Goal: Information Seeking & Learning: Learn about a topic

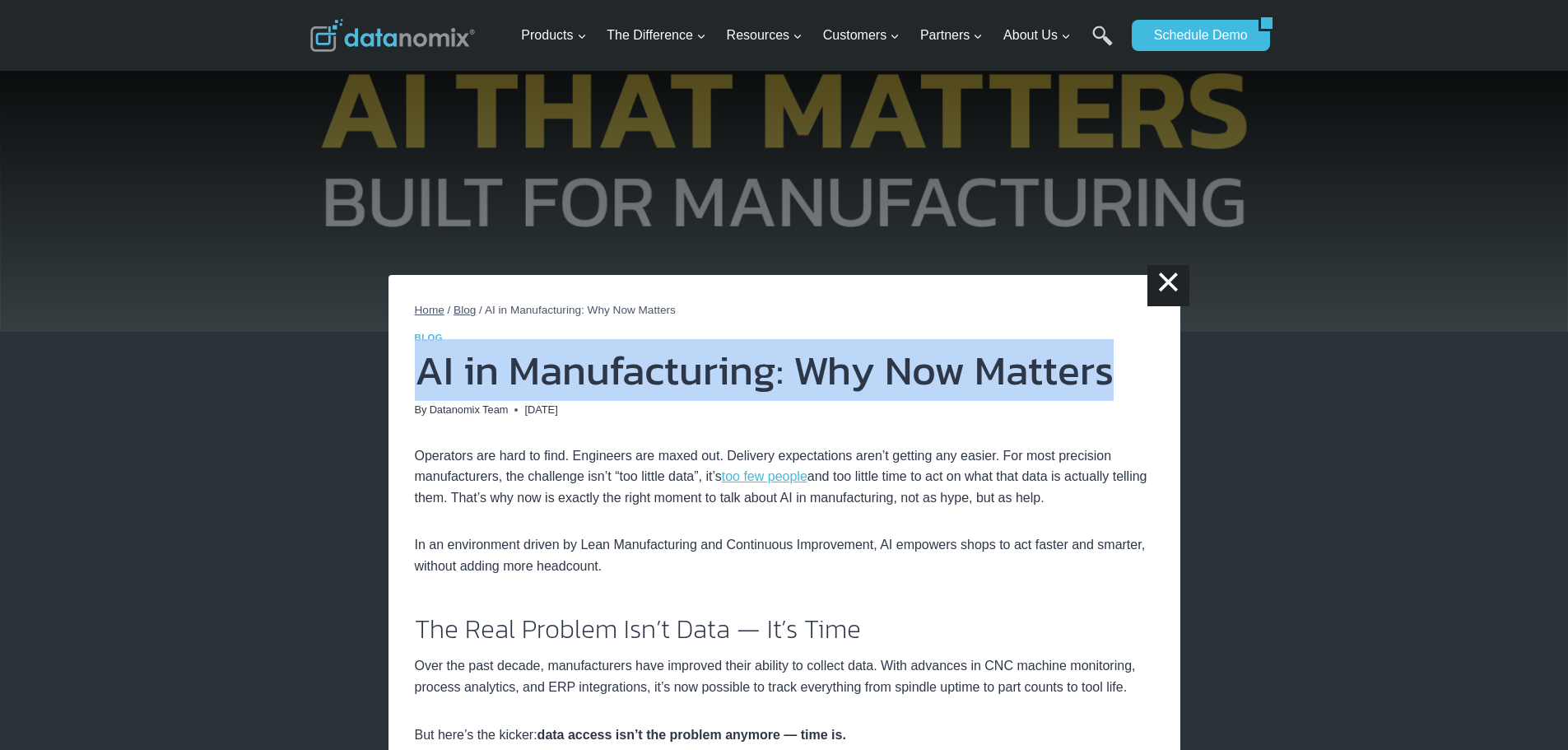
drag, startPoint x: 1079, startPoint y: 381, endPoint x: 426, endPoint y: 391, distance: 653.1
click at [426, 391] on h1 "AI in Manufacturing: Why Now Matters" at bounding box center [784, 370] width 740 height 41
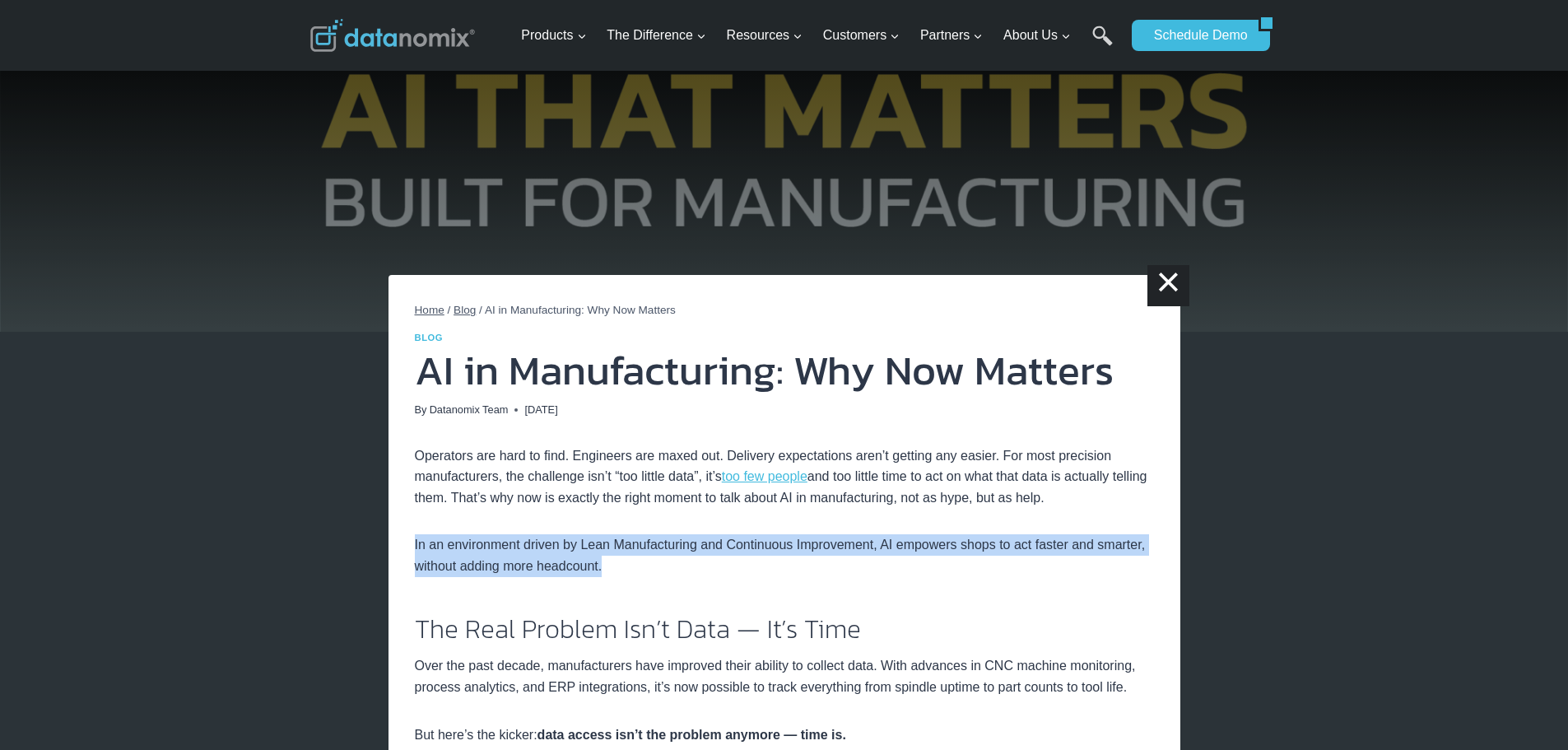
drag, startPoint x: 654, startPoint y: 562, endPoint x: 416, endPoint y: 549, distance: 238.4
click at [416, 549] on p "In an environment driven by Lean Manufacturing and Continuous Improvement, AI e…" at bounding box center [784, 555] width 740 height 42
copy p "In an environment driven by Lean Manufacturing and Continuous Improvement, AI e…"
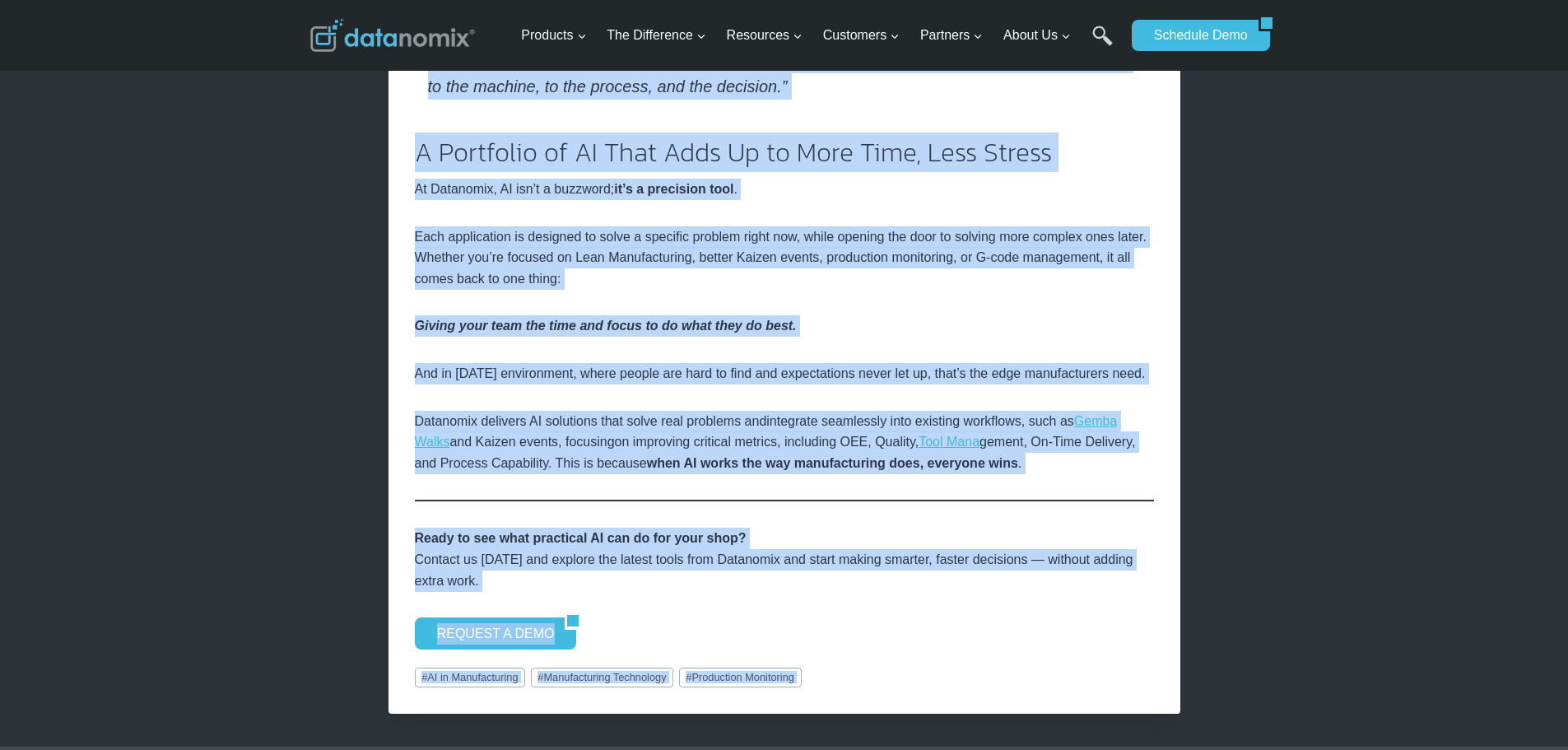
scroll to position [2769, 0]
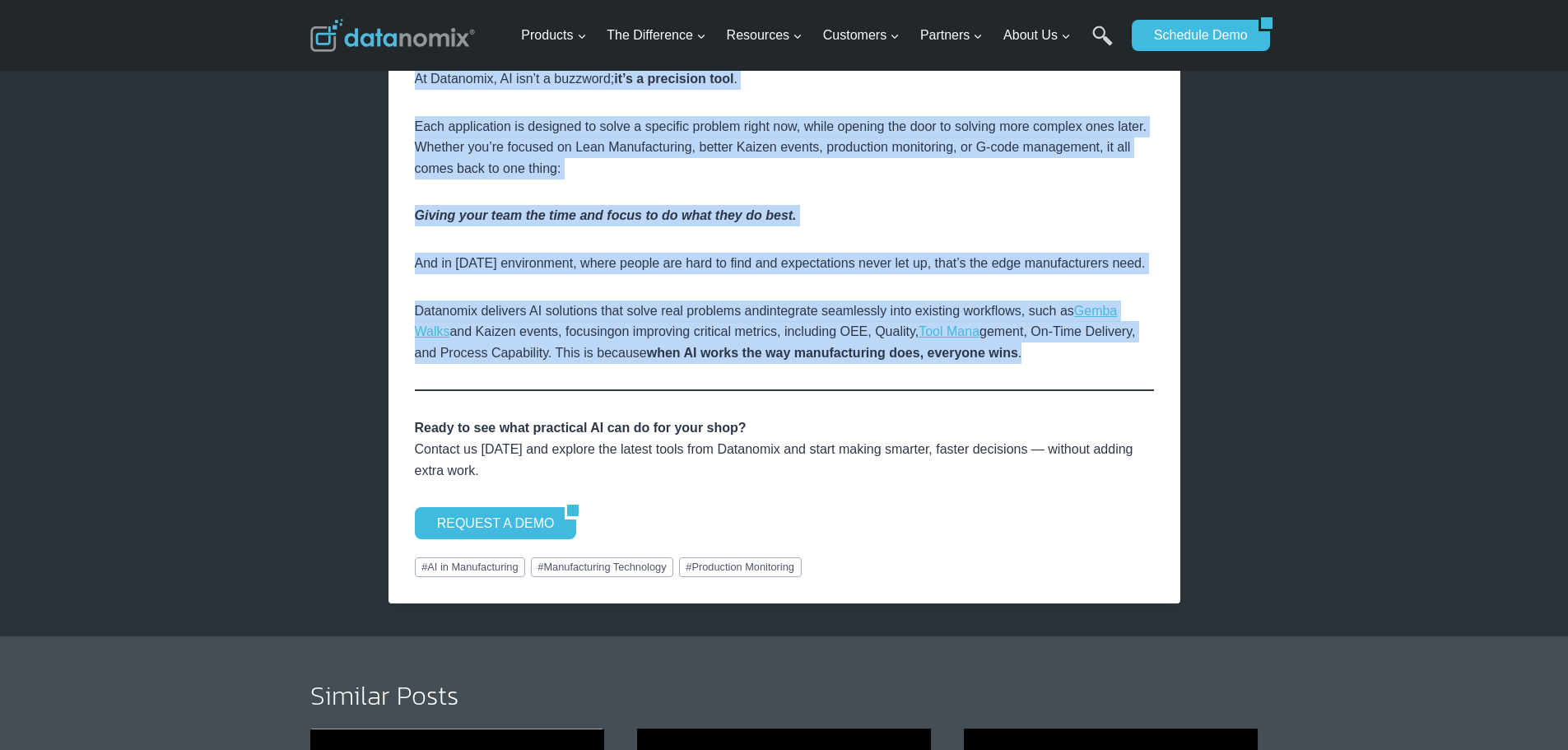
drag, startPoint x: 401, startPoint y: 455, endPoint x: 1104, endPoint y: 360, distance: 709.4
copy div "Loremipsu dol sita co adip. Elitseddo eiu tempo inc. Utlabore etdoloremagn aliq…"
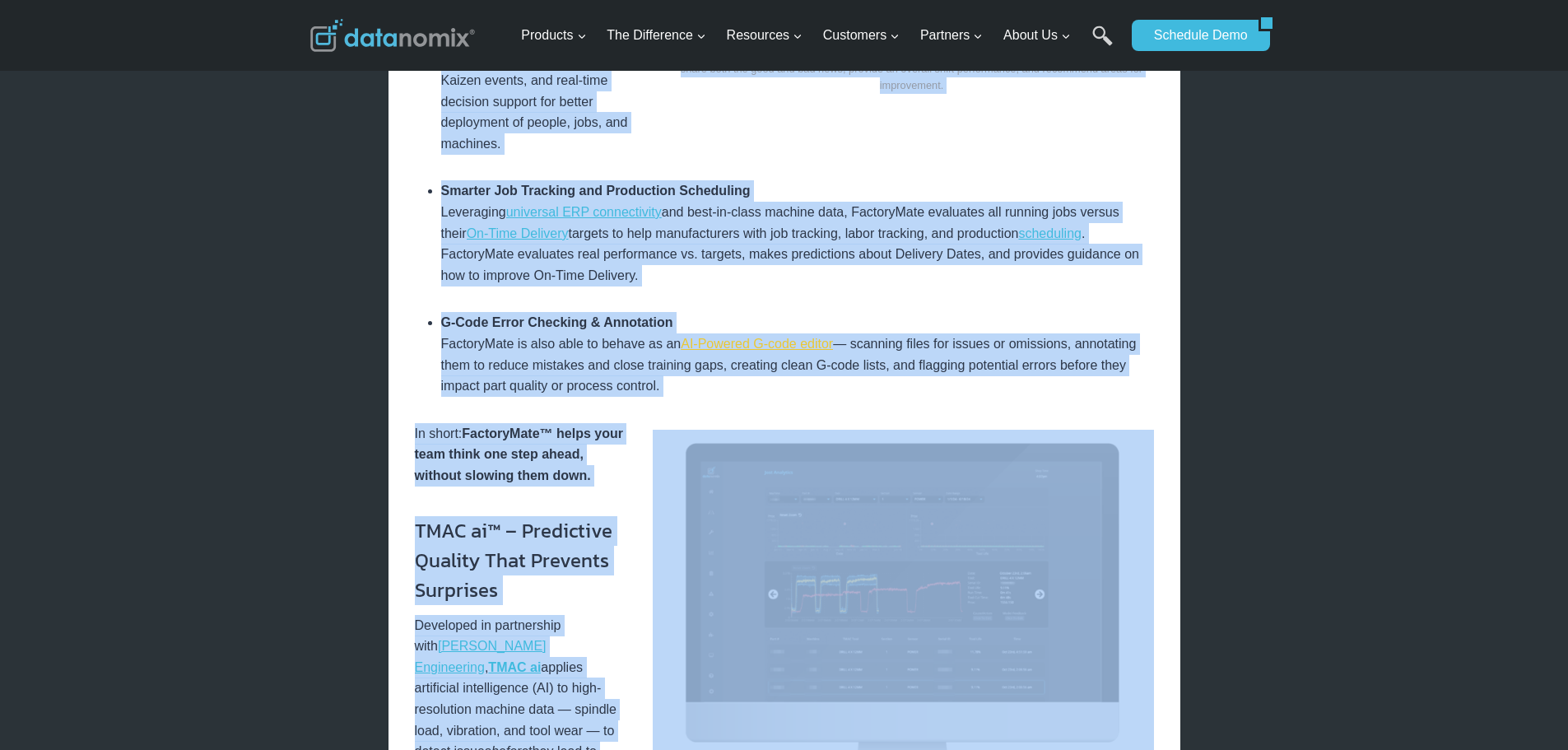
scroll to position [1534, 0]
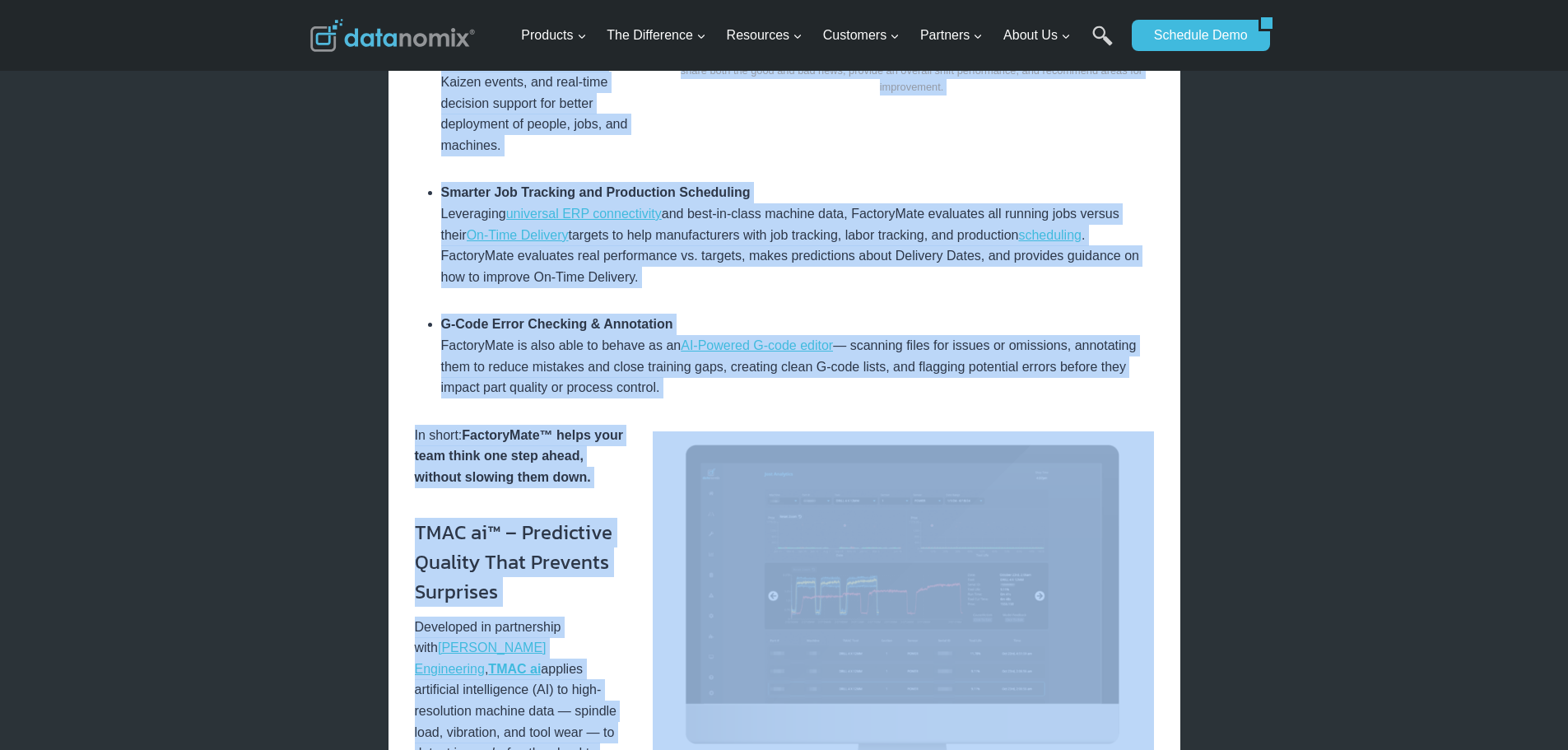
drag, startPoint x: 716, startPoint y: 290, endPoint x: 723, endPoint y: 295, distance: 8.6
click at [716, 290] on div "Operators are hard to find. Engineers are maxed out. Delivery expectations aren…" at bounding box center [784, 344] width 740 height 2863
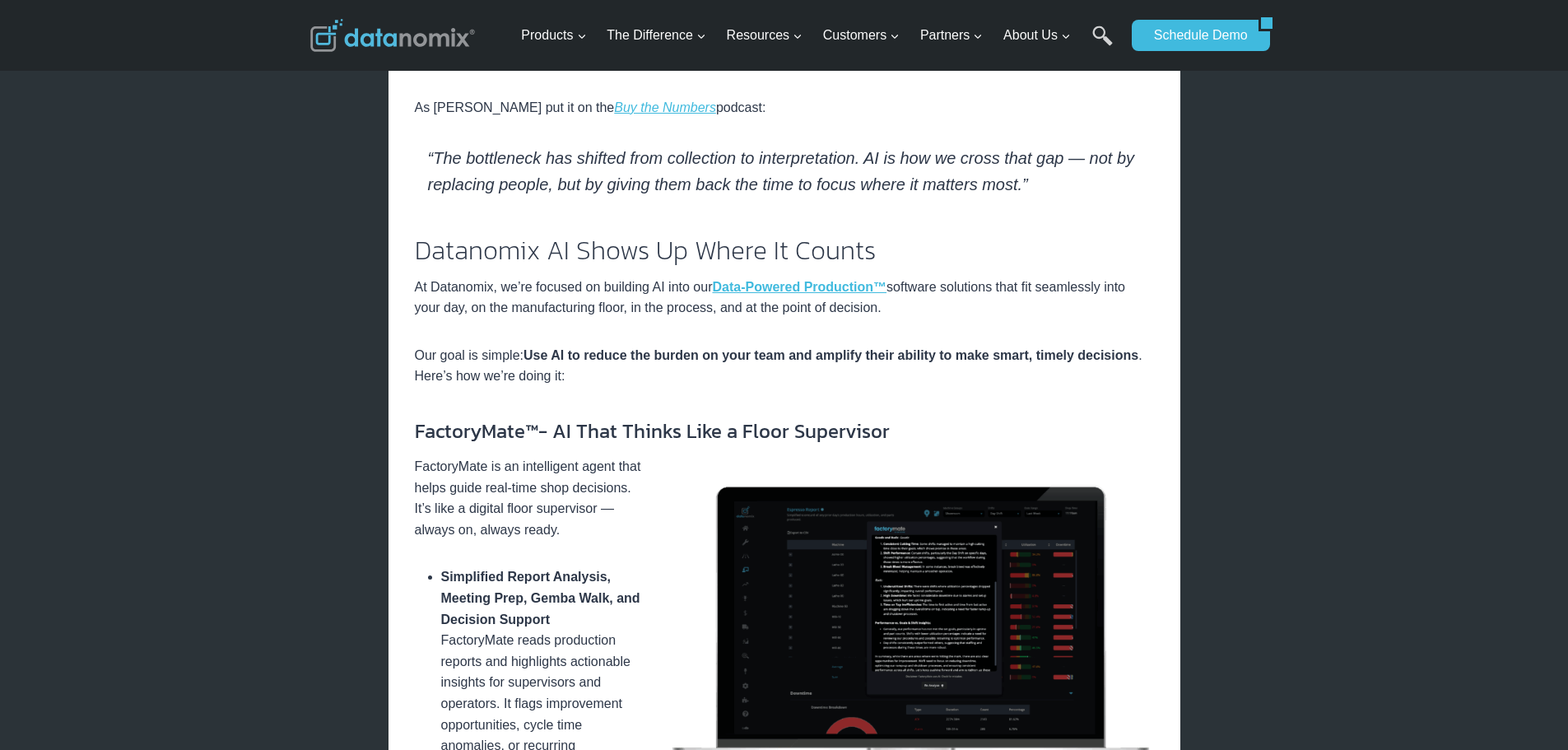
scroll to position [957, 0]
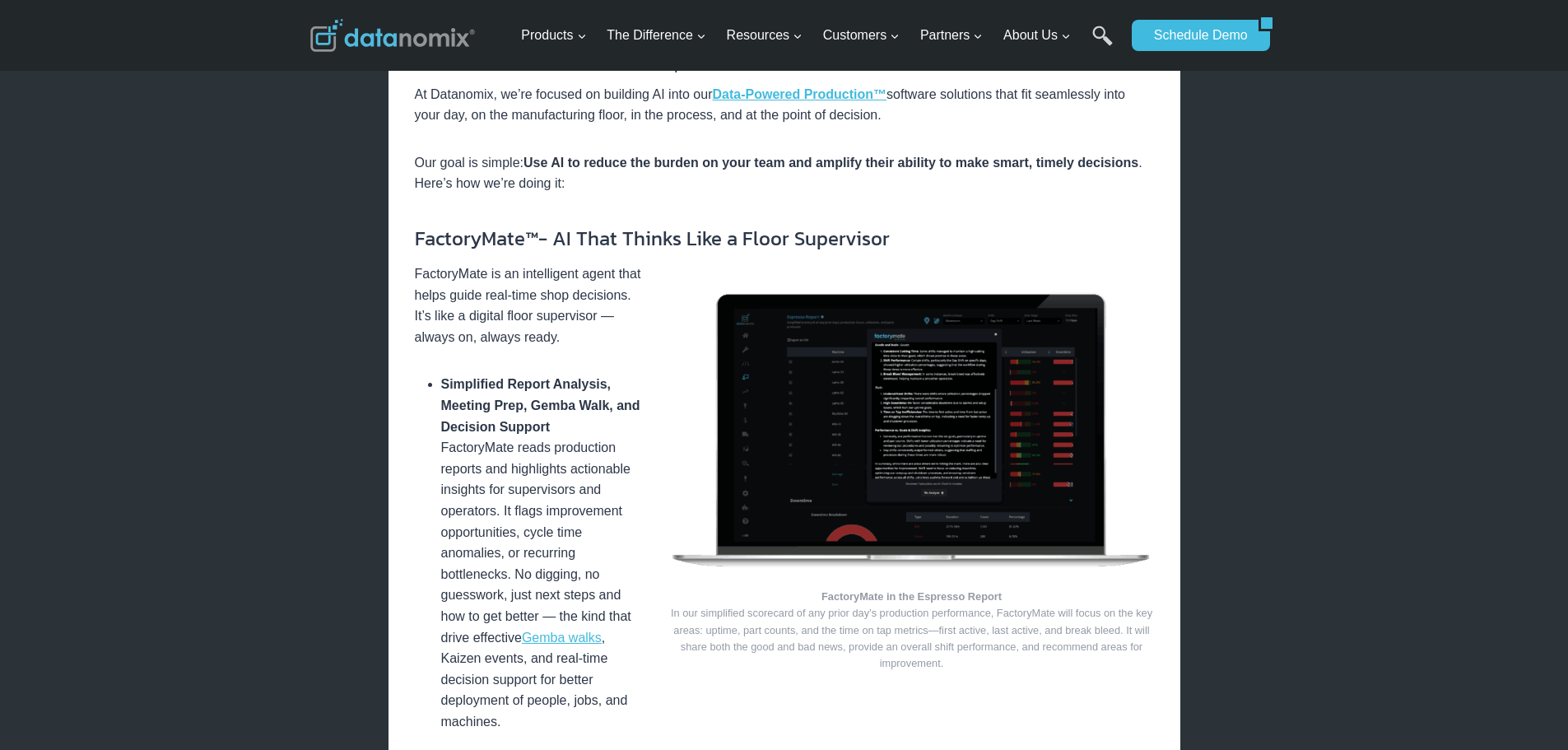
drag, startPoint x: 964, startPoint y: 659, endPoint x: 825, endPoint y: 595, distance: 153.0
click at [825, 595] on figcaption "FactoryMate in the Espresso Report In our simplified scorecard of any prior day…" at bounding box center [912, 631] width 484 height 84
copy figcaption "FactoryMate in the Espresso Report In our simplified scorecard of any prior day…"
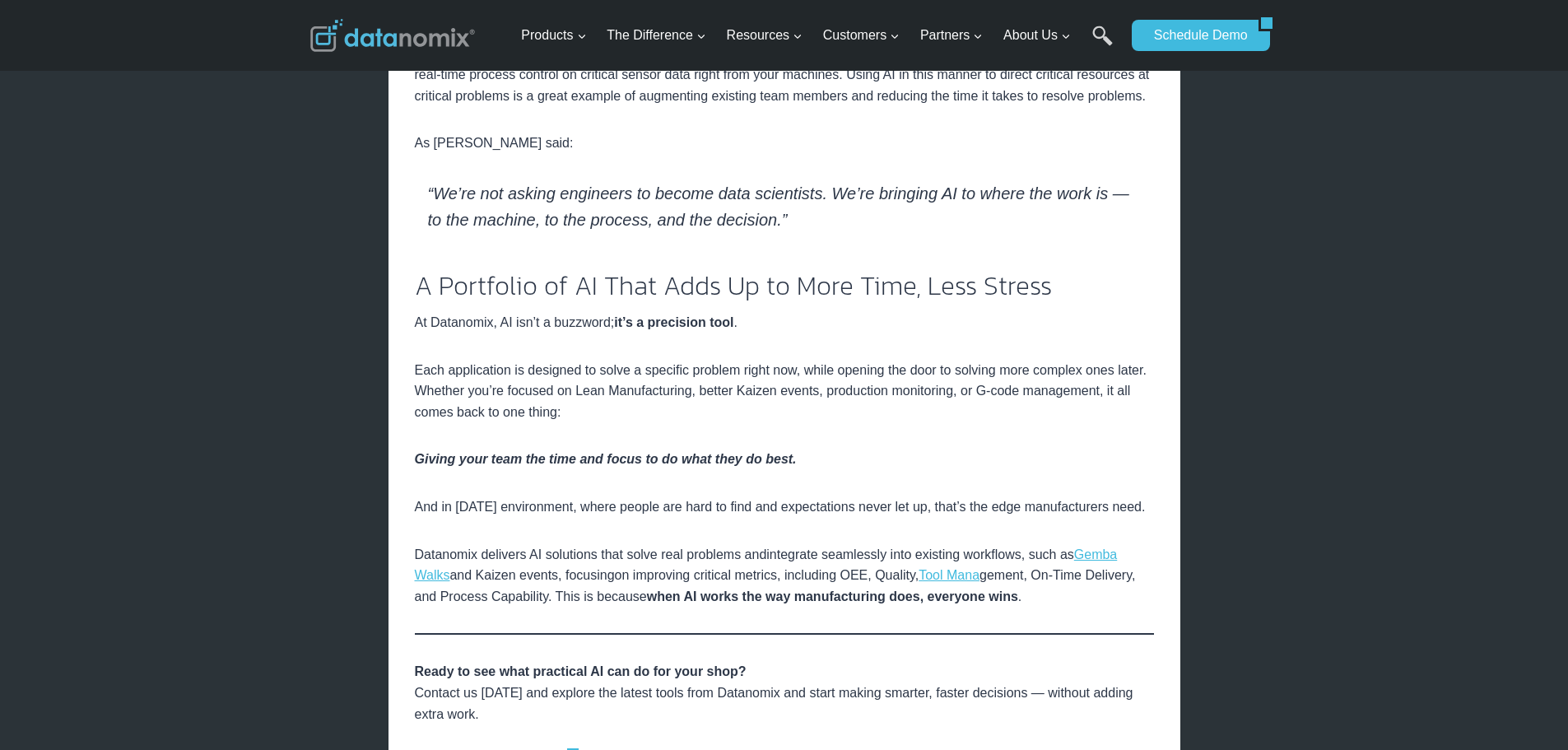
scroll to position [2522, 0]
